Goal: Transaction & Acquisition: Obtain resource

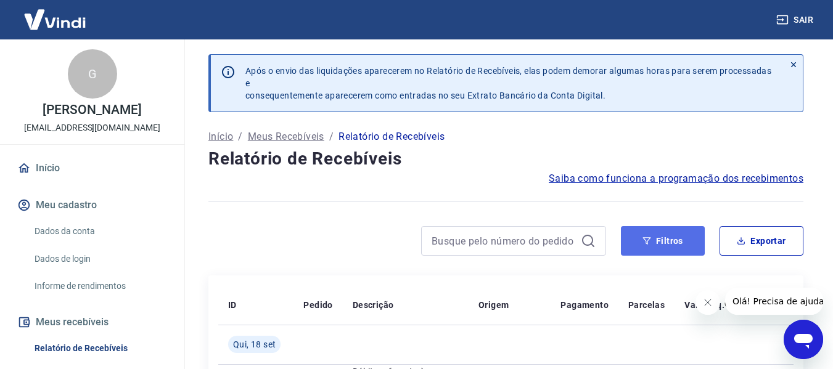
click at [679, 239] on button "Filtros" at bounding box center [663, 241] width 84 height 30
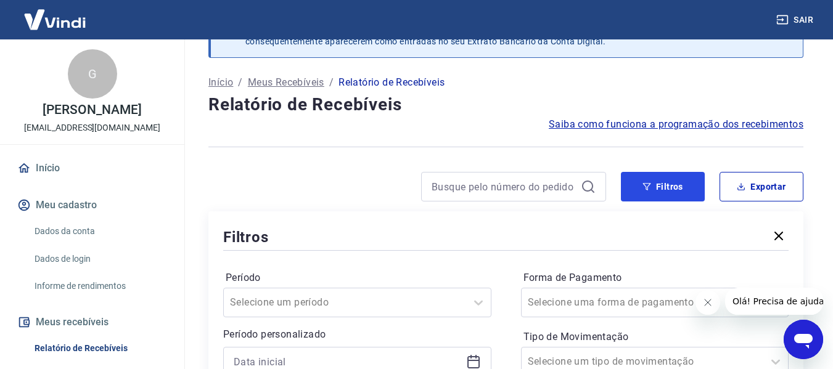
scroll to position [123, 0]
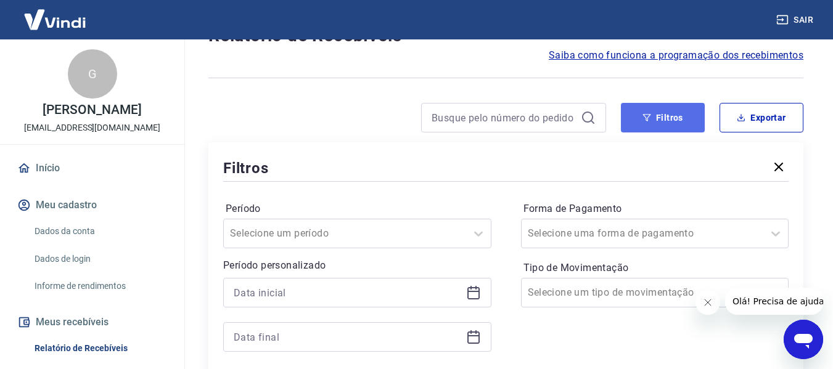
click at [677, 114] on button "Filtros" at bounding box center [663, 118] width 84 height 30
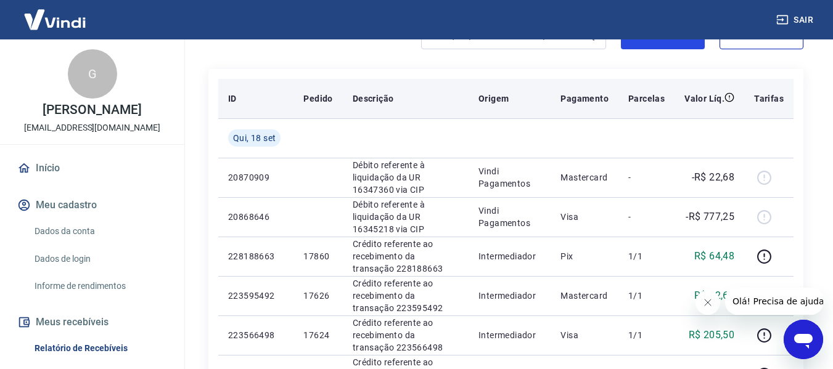
scroll to position [185, 0]
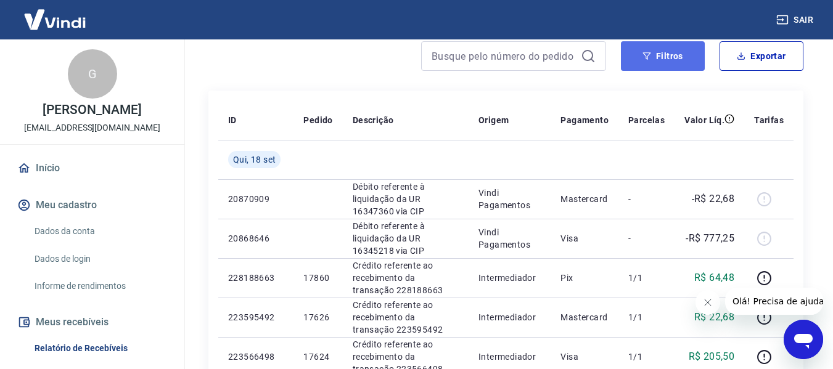
click at [671, 62] on button "Filtros" at bounding box center [663, 56] width 84 height 30
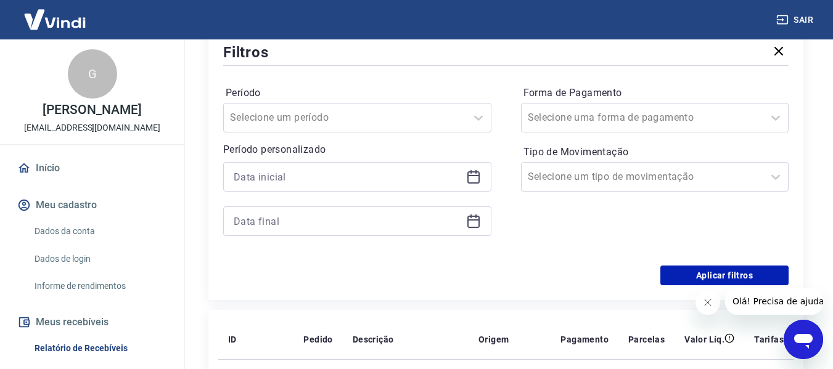
scroll to position [308, 0]
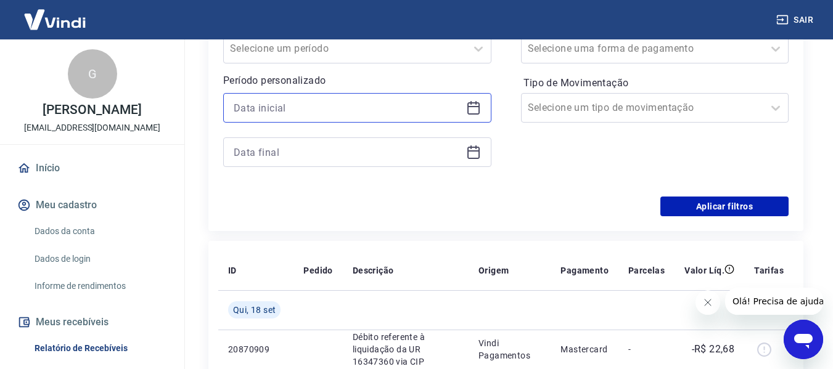
click at [289, 111] on input at bounding box center [348, 108] width 228 height 19
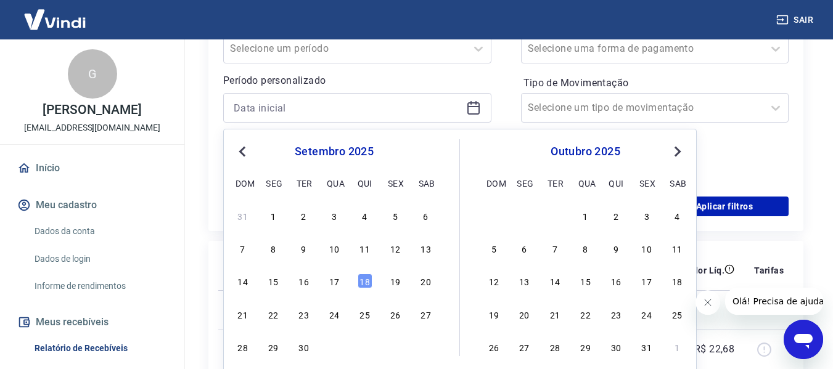
drag, startPoint x: 302, startPoint y: 283, endPoint x: 311, endPoint y: 141, distance: 142.2
click at [303, 283] on div "16" at bounding box center [304, 281] width 15 height 15
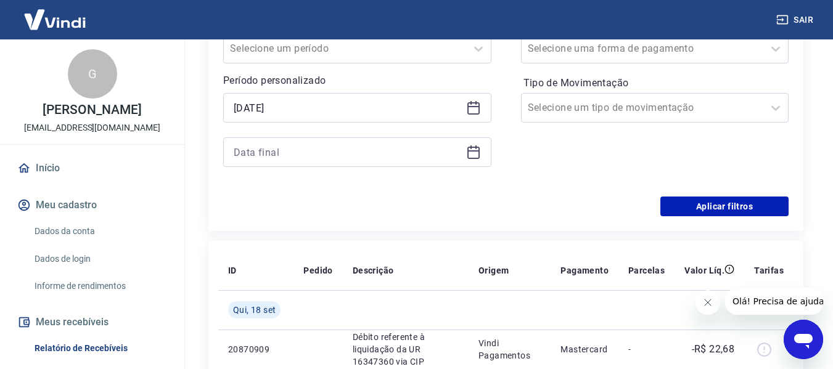
type input "[DATE]"
click at [293, 151] on input at bounding box center [348, 152] width 228 height 19
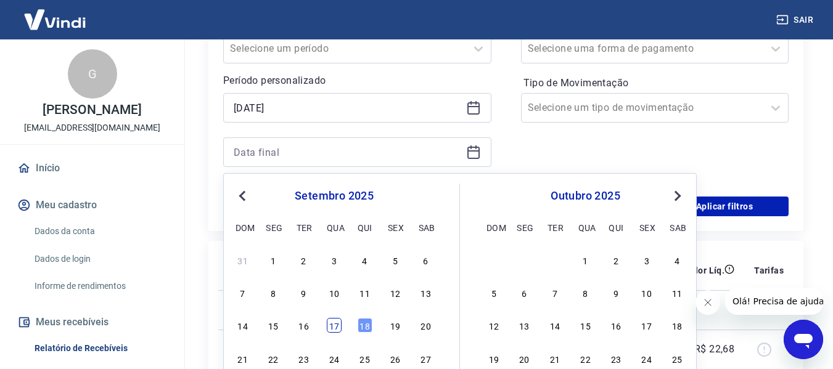
click at [340, 324] on div "17" at bounding box center [334, 325] width 15 height 15
type input "[DATE]"
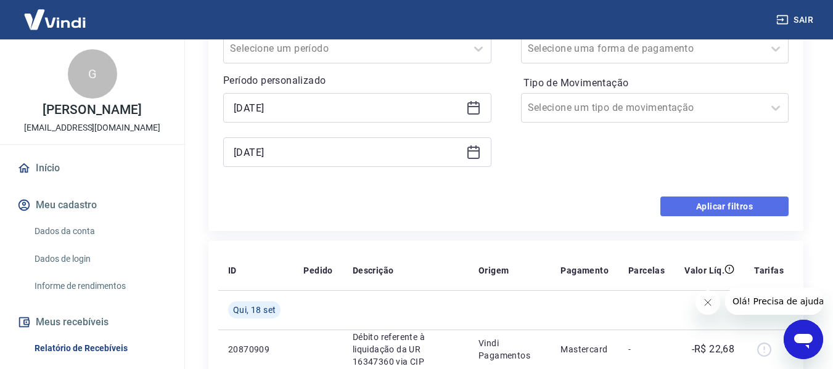
click at [730, 202] on button "Aplicar filtros" at bounding box center [725, 207] width 128 height 20
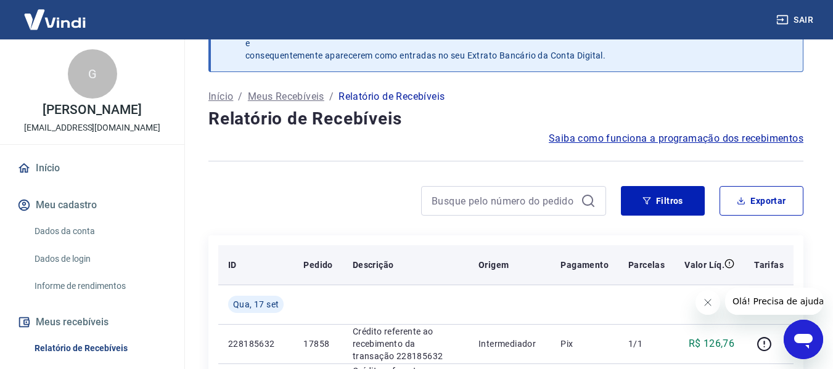
scroll to position [62, 0]
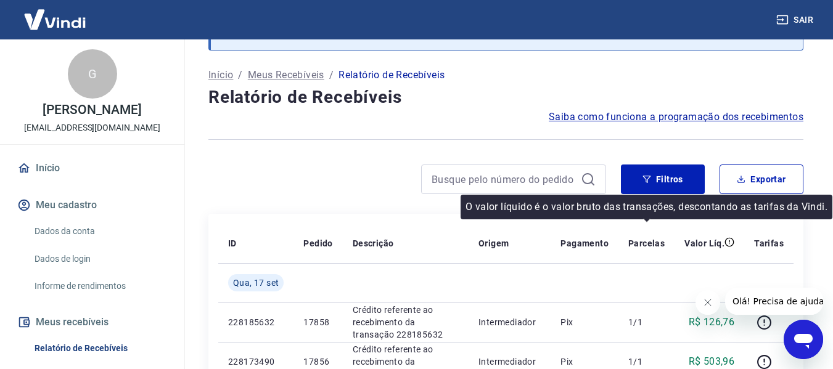
click at [741, 197] on div "O valor líquido é o valor bruto das transações, descontando as tarifas da Vindi." at bounding box center [647, 207] width 372 height 25
click at [757, 178] on button "Exportar" at bounding box center [762, 180] width 84 height 30
type input "[DATE]"
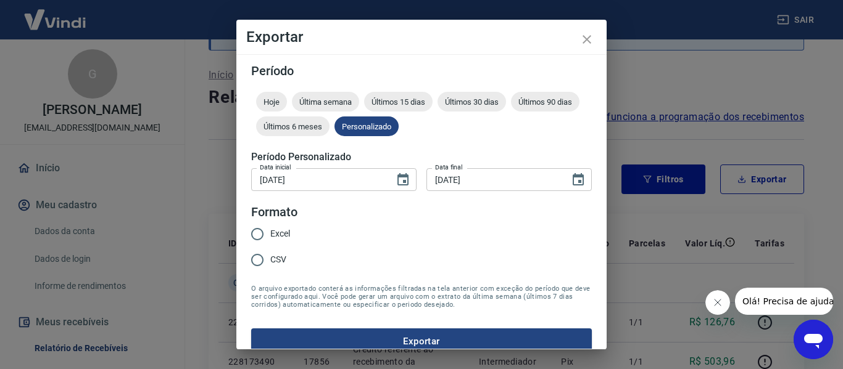
click at [268, 244] on input "Excel" at bounding box center [257, 234] width 26 height 26
radio input "true"
click at [426, 337] on button "Exportar" at bounding box center [421, 342] width 340 height 26
